Goal: Check status: Check status

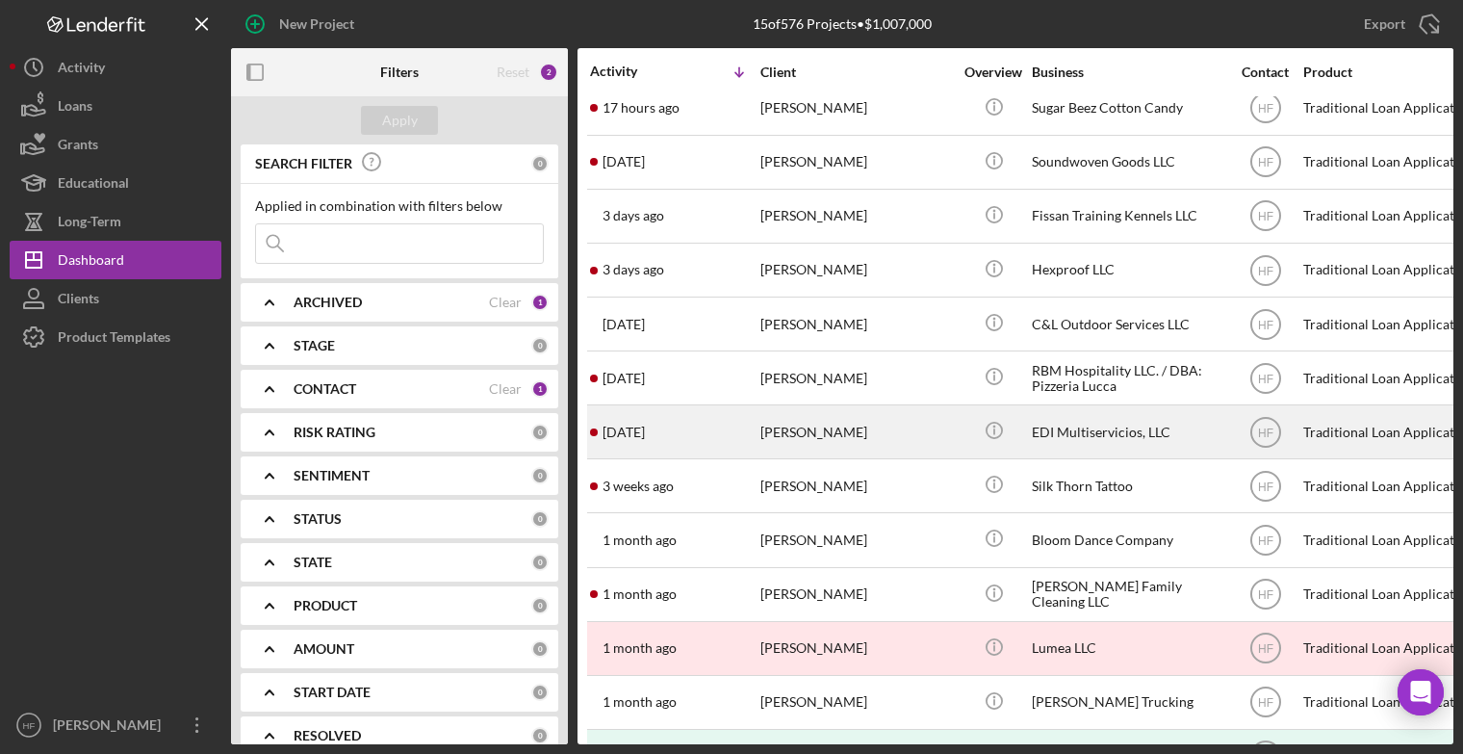
scroll to position [186, 0]
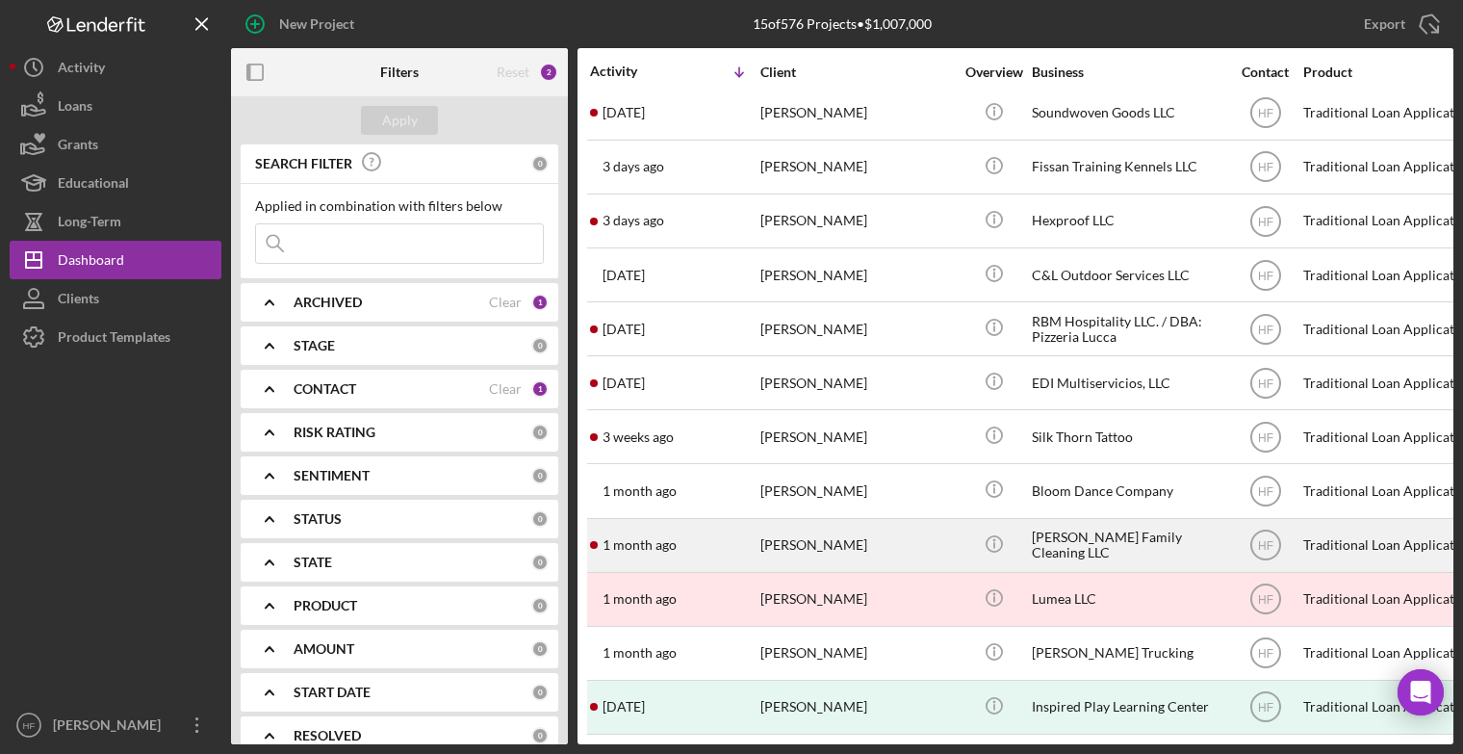
click at [781, 543] on div "[PERSON_NAME]" at bounding box center [856, 545] width 193 height 51
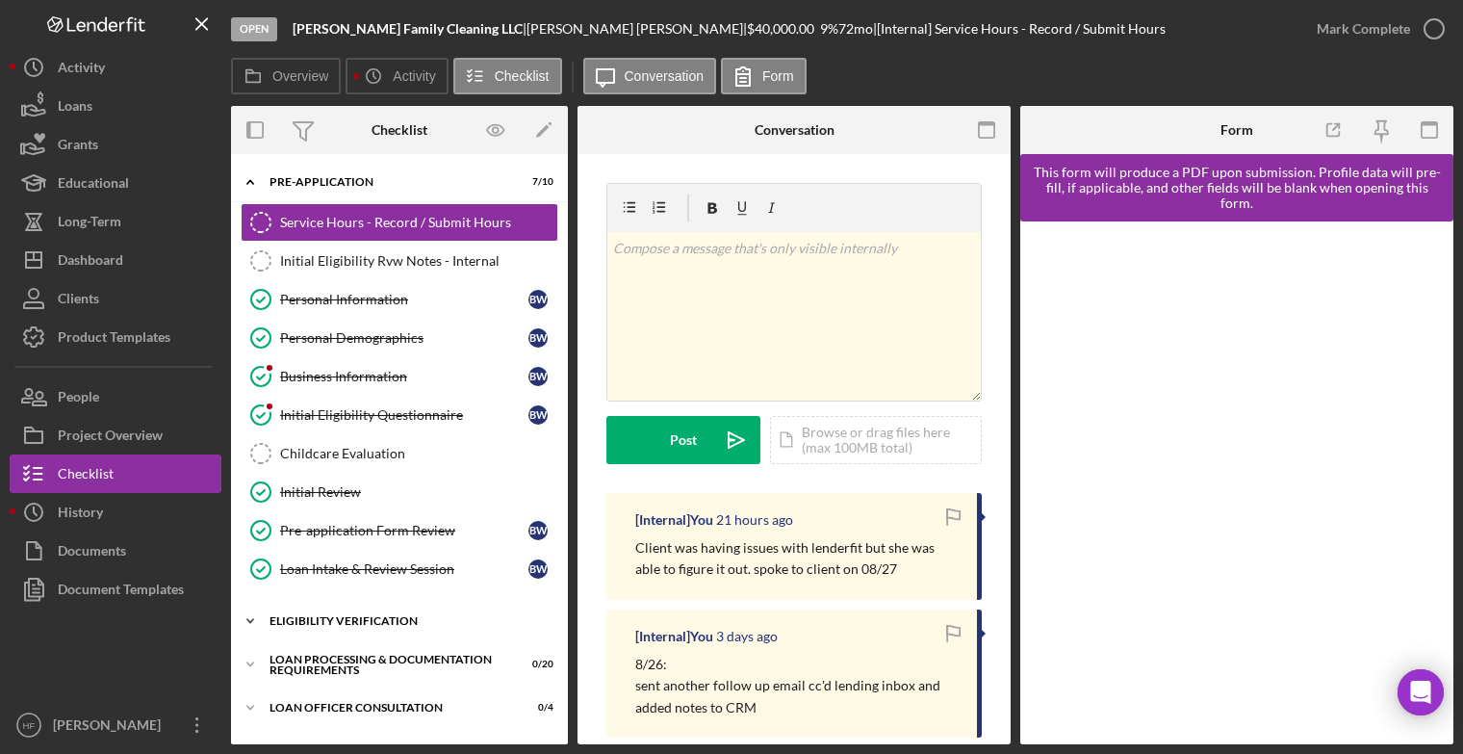
click at [390, 615] on div "Eligibility Verification" at bounding box center [407, 621] width 274 height 12
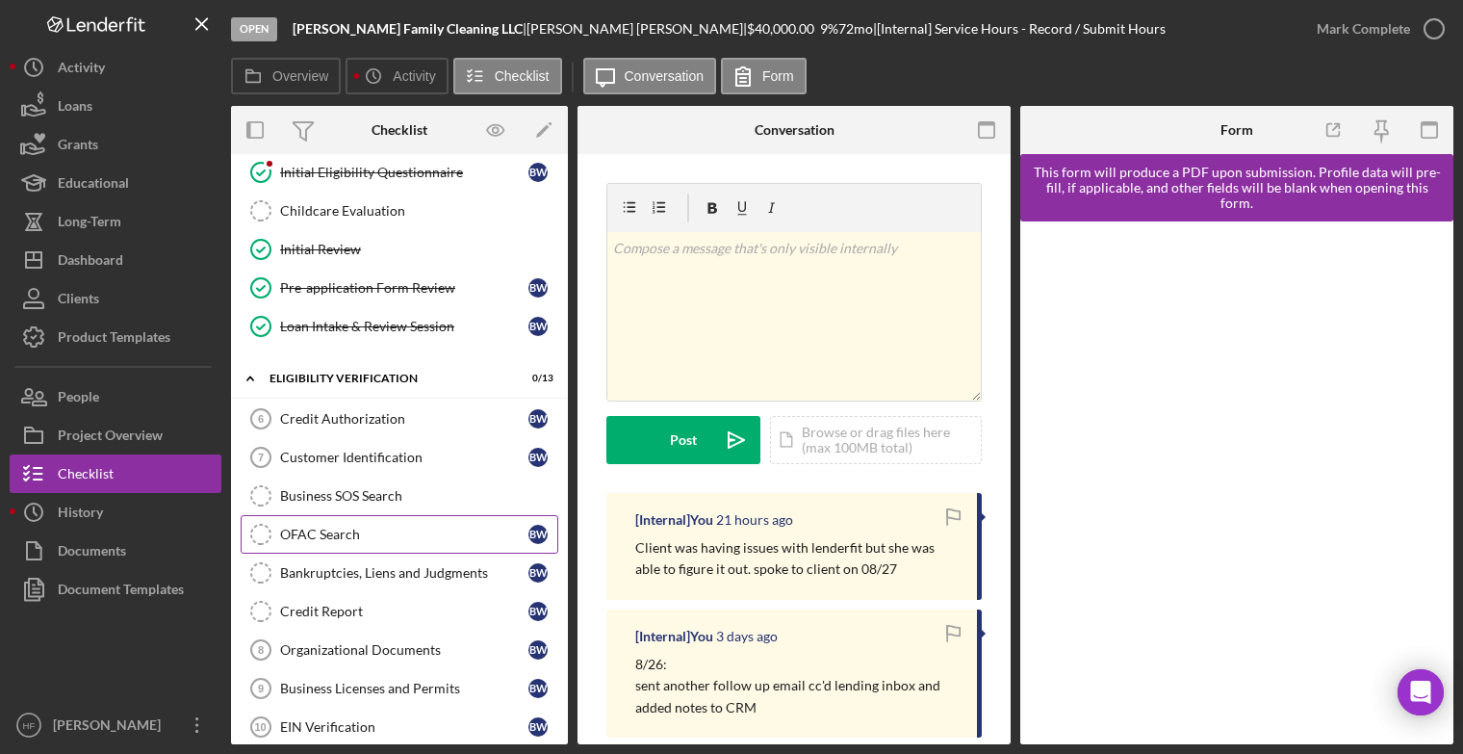
scroll to position [243, 0]
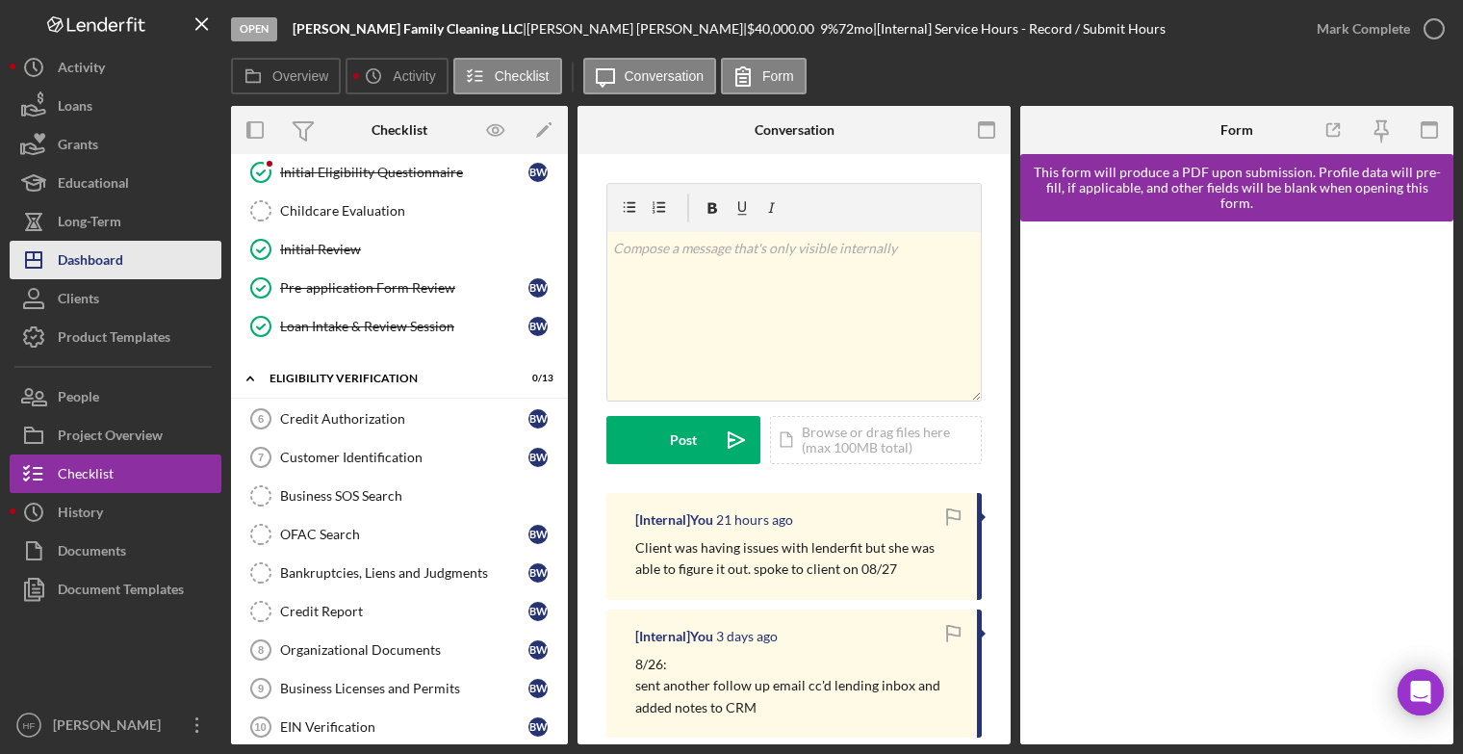
click at [169, 261] on button "Icon/Dashboard Dashboard" at bounding box center [116, 260] width 212 height 39
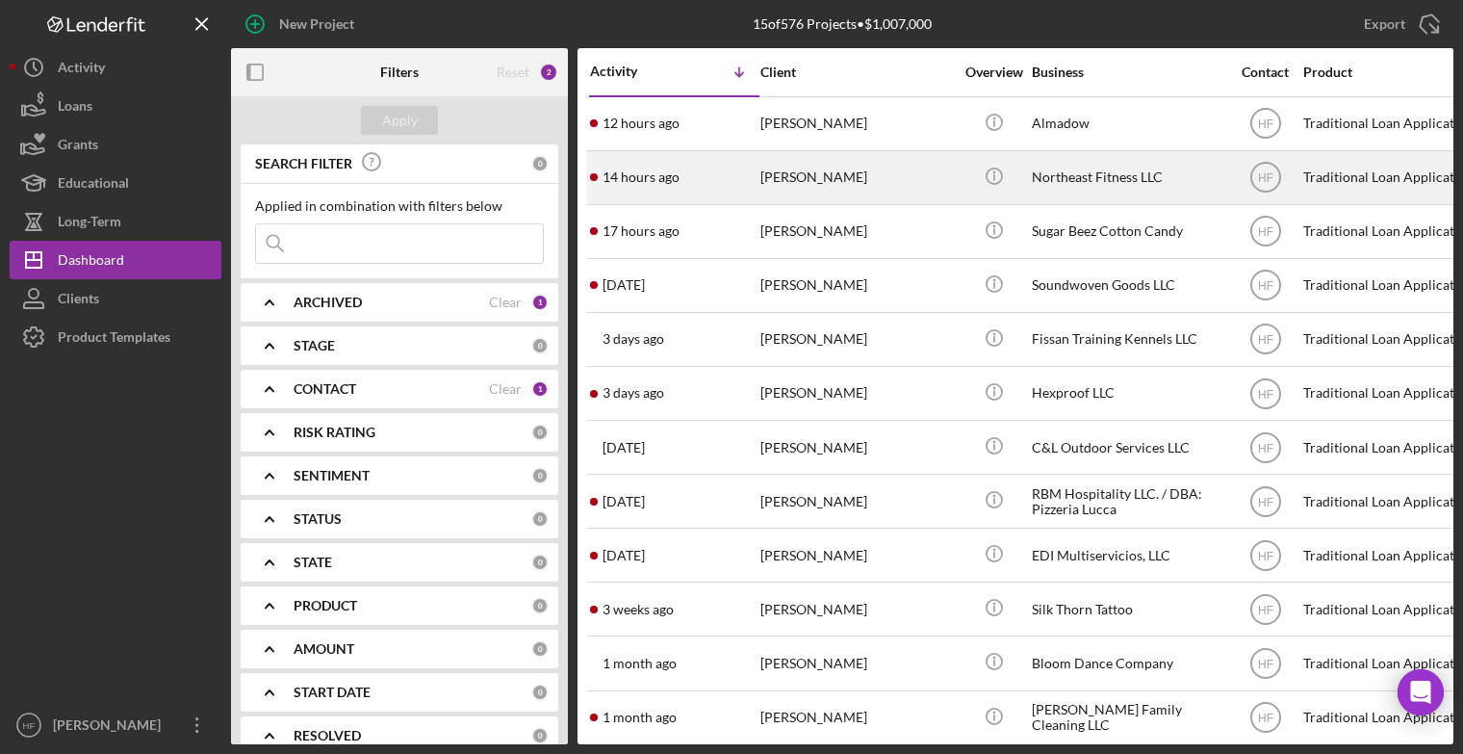
click at [866, 199] on div "[PERSON_NAME]" at bounding box center [856, 177] width 193 height 51
